Goal: Task Accomplishment & Management: Manage account settings

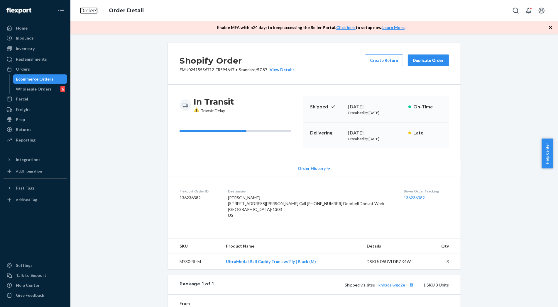
drag, startPoint x: 84, startPoint y: 12, endPoint x: 130, endPoint y: 33, distance: 50.3
click at [84, 12] on link "Orders" at bounding box center [89, 10] width 18 height 6
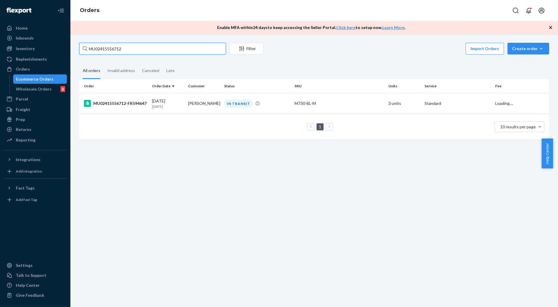
click at [113, 48] on input "MU02415556712" at bounding box center [152, 49] width 147 height 12
paste input "607341"
type input "MU02415607341"
click at [117, 110] on td "MU02415607341-FR646251" at bounding box center [114, 103] width 70 height 21
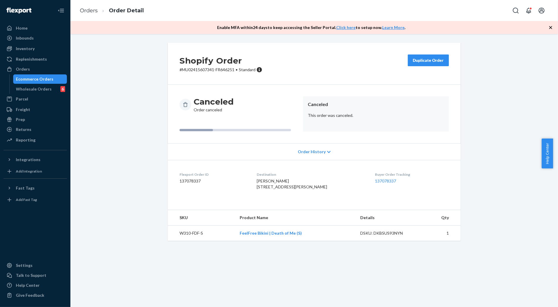
click at [505, 150] on div "Shopify Order # MU02415607341-FR646251 • Standard Duplicate Order Canceled Orde…" at bounding box center [314, 145] width 479 height 205
click at [93, 10] on link "Orders" at bounding box center [89, 10] width 18 height 6
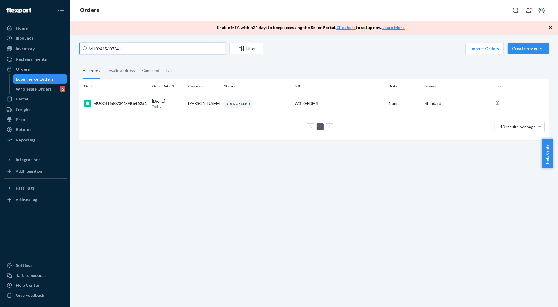
click at [102, 46] on input "MU02415607341" at bounding box center [152, 49] width 147 height 12
paste input "8278"
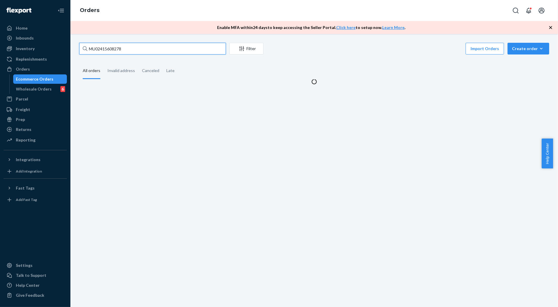
type input "MU02415608278"
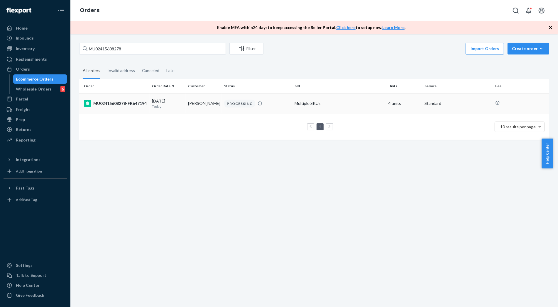
click at [137, 107] on div "MU02415608278-FR647194" at bounding box center [115, 103] width 63 height 7
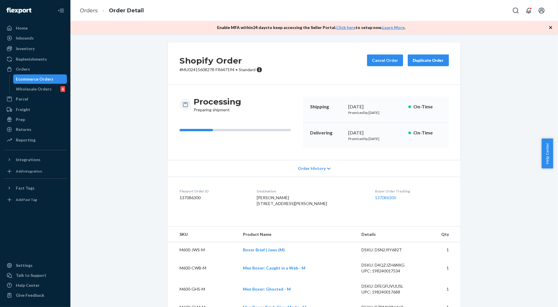
drag, startPoint x: 125, startPoint y: 153, endPoint x: 145, endPoint y: 153, distance: 20.5
click at [125, 153] on div "Shopify Order # MU02415608278-FR647194 • Standard Cancel Order Duplicate Order …" at bounding box center [314, 265] width 479 height 444
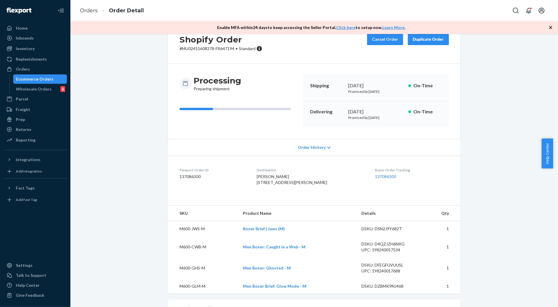
scroll to position [33, 0]
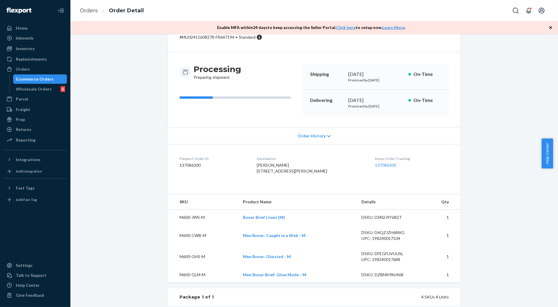
click at [112, 161] on div "Shopify Order # MU02415608278-FR647194 • Standard Cancel Order Duplicate Order …" at bounding box center [314, 232] width 479 height 444
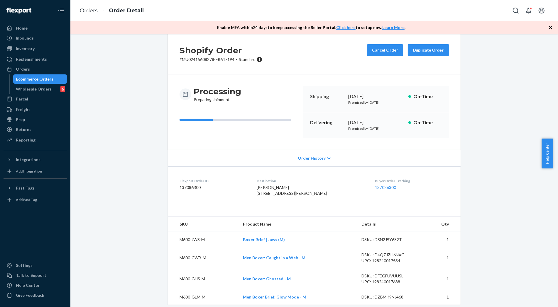
scroll to position [0, 0]
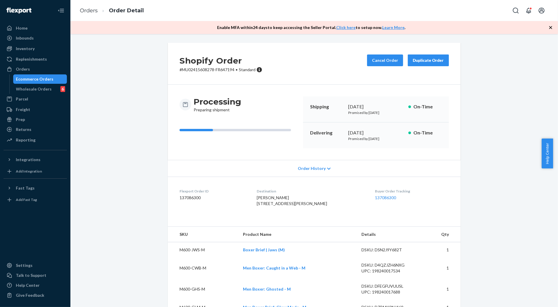
click at [114, 140] on div "Shopify Order # MU02415608278-FR647194 • Standard Cancel Order Duplicate Order …" at bounding box center [314, 265] width 479 height 444
click at [372, 60] on button "Cancel Order" at bounding box center [385, 61] width 36 height 12
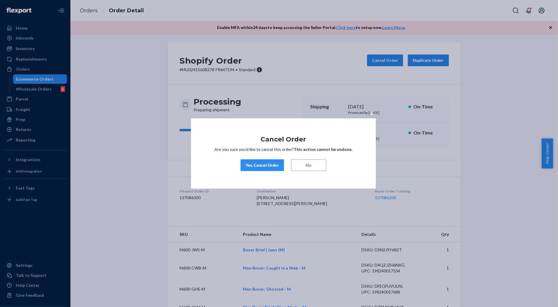
drag, startPoint x: 263, startPoint y: 167, endPoint x: 270, endPoint y: 153, distance: 15.5
click at [263, 167] on div "Yes, Cancel Order" at bounding box center [261, 165] width 33 height 6
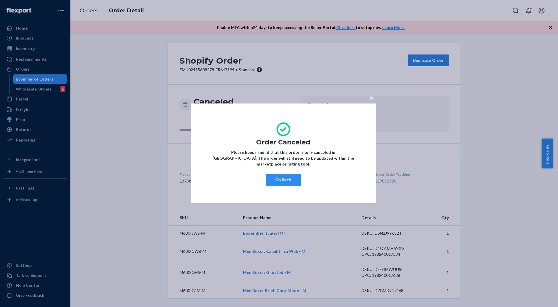
drag, startPoint x: 280, startPoint y: 181, endPoint x: 216, endPoint y: 192, distance: 65.6
click at [278, 181] on button "Go Back" at bounding box center [283, 181] width 35 height 12
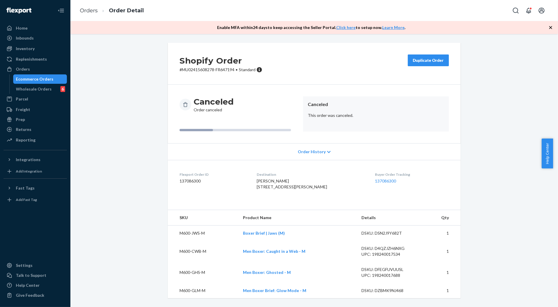
click at [124, 213] on div "Shopify Order # MU02415608278-FR647194 • Standard Duplicate Order Canceled Orde…" at bounding box center [314, 174] width 479 height 263
click at [139, 224] on div "Shopify Order # MU02415608278-FR647194 • Standard Duplicate Order Canceled Orde…" at bounding box center [314, 174] width 479 height 263
